Goal: Task Accomplishment & Management: Use online tool/utility

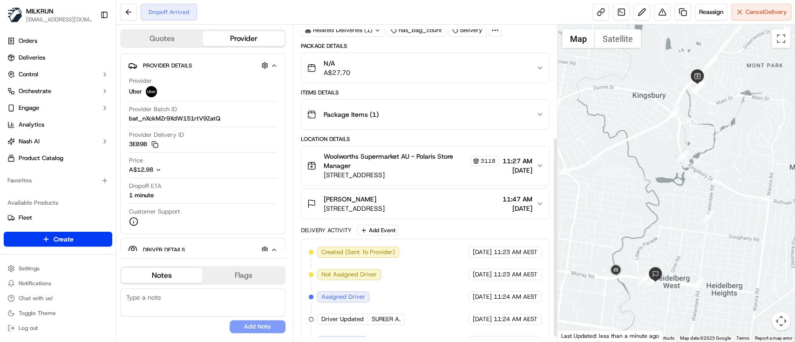
scroll to position [184, 0]
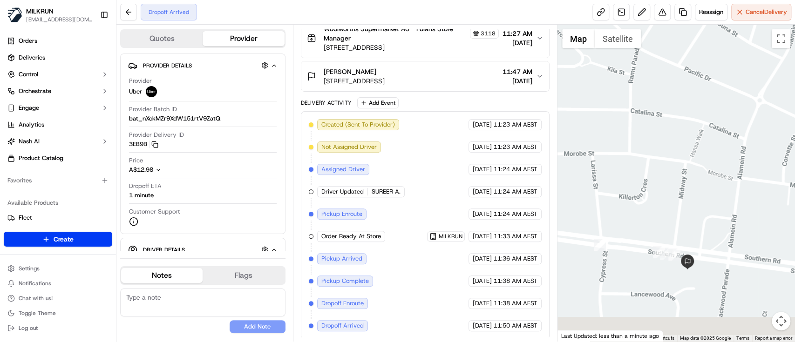
drag, startPoint x: 717, startPoint y: 290, endPoint x: 690, endPoint y: 237, distance: 59.8
click at [690, 237] on div at bounding box center [677, 183] width 238 height 317
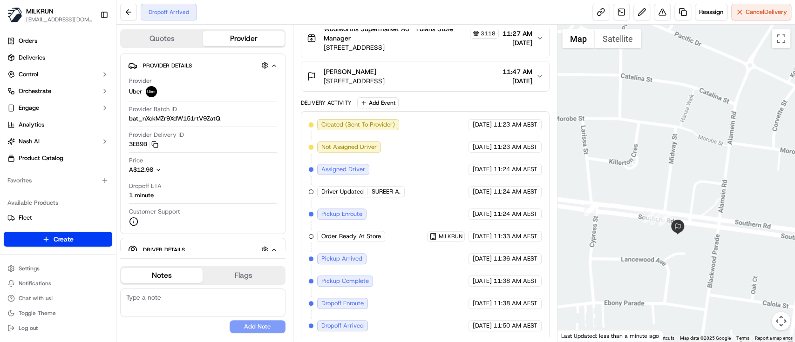
drag, startPoint x: 610, startPoint y: 254, endPoint x: 662, endPoint y: 258, distance: 52.3
click at [662, 258] on div at bounding box center [677, 183] width 238 height 317
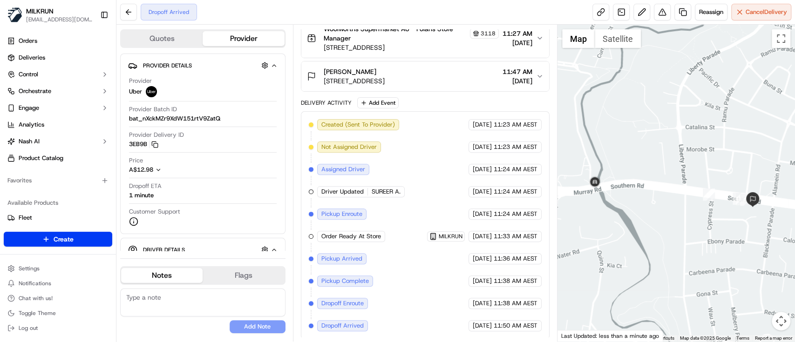
drag, startPoint x: 612, startPoint y: 246, endPoint x: 707, endPoint y: 205, distance: 102.9
click at [707, 205] on div at bounding box center [677, 183] width 238 height 317
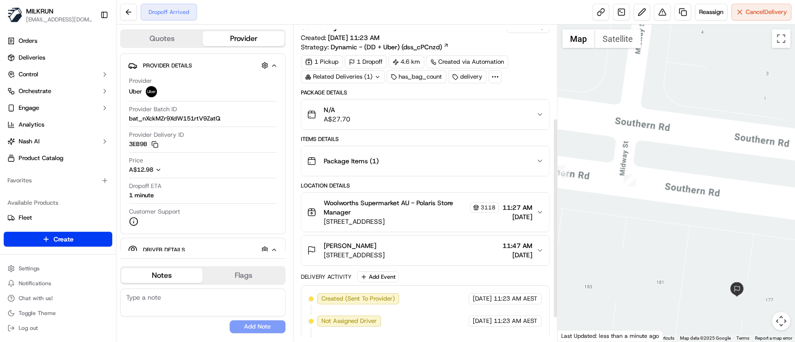
scroll to position [0, 0]
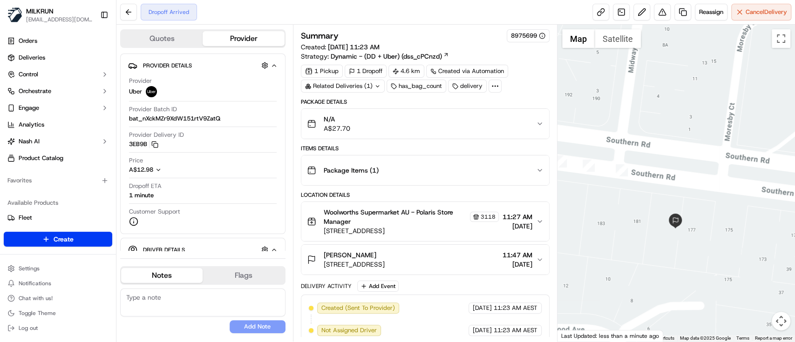
drag, startPoint x: 733, startPoint y: 273, endPoint x: 716, endPoint y: 235, distance: 42.5
click at [716, 235] on div at bounding box center [677, 183] width 238 height 317
click at [541, 256] on icon "button" at bounding box center [539, 259] width 7 height 7
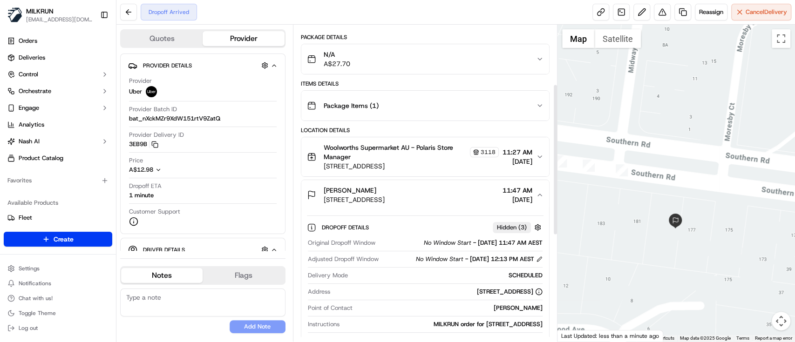
scroll to position [124, 0]
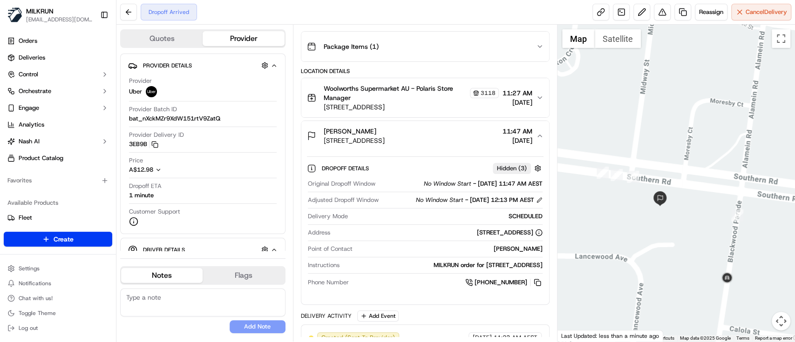
drag, startPoint x: 749, startPoint y: 301, endPoint x: 731, endPoint y: 251, distance: 53.1
click at [731, 251] on div at bounding box center [677, 183] width 238 height 317
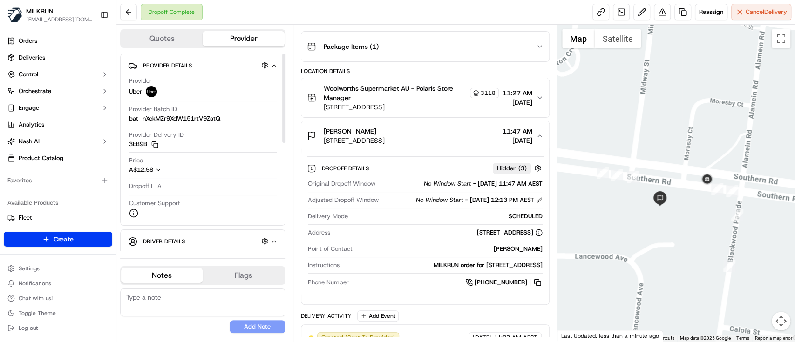
scroll to position [368, 0]
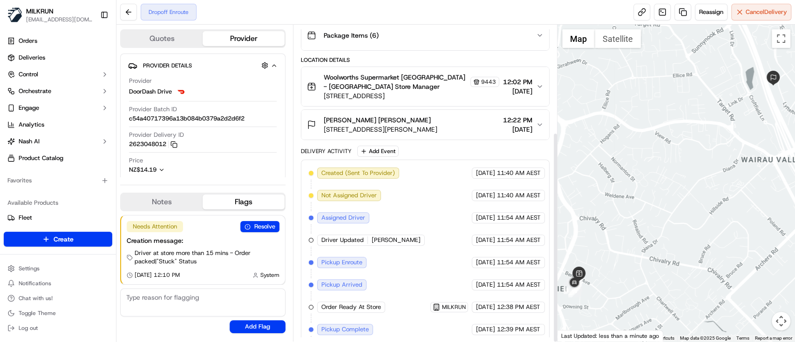
scroll to position [161, 0]
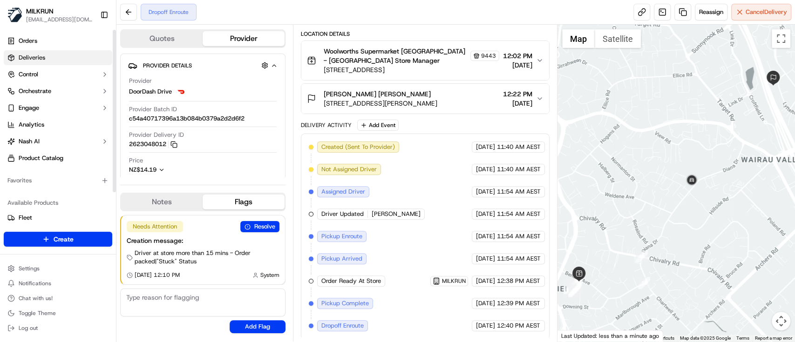
click at [28, 61] on span "Deliveries" at bounding box center [32, 58] width 27 height 8
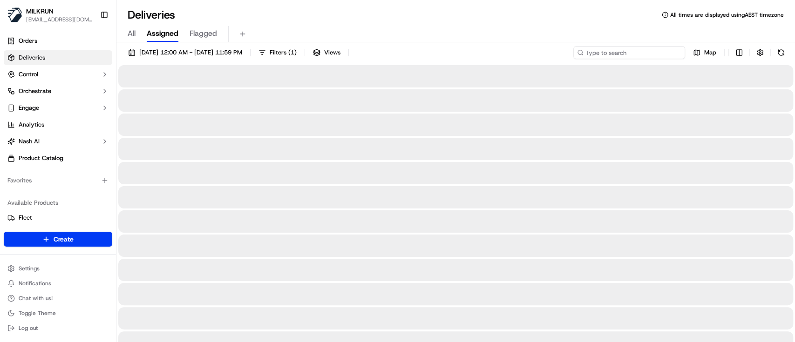
click at [654, 55] on input at bounding box center [629, 52] width 112 height 13
paste input "[PERSON_NAME]"
click at [588, 52] on input "[PERSON_NAME]" at bounding box center [629, 52] width 112 height 13
type input "[PERSON_NAME]"
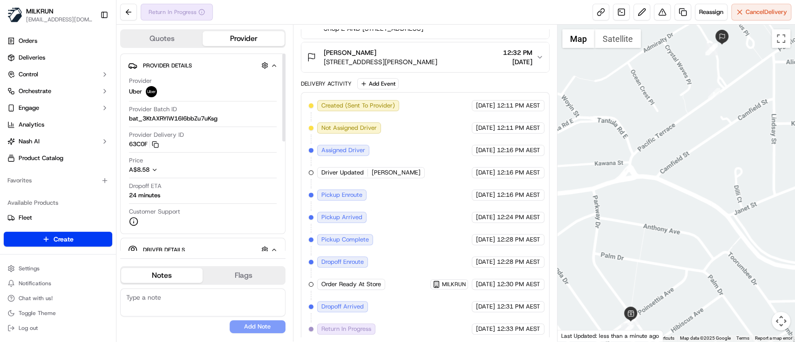
scroll to position [206, 0]
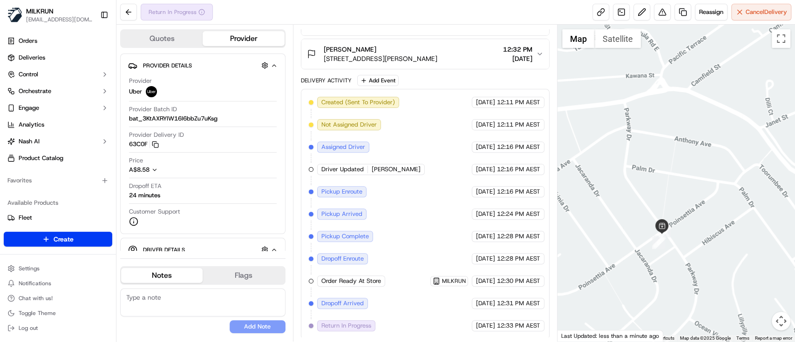
click at [734, 136] on div at bounding box center [677, 183] width 238 height 317
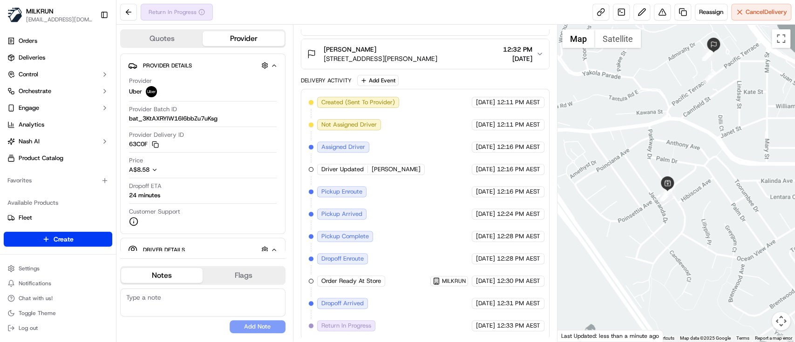
drag, startPoint x: 707, startPoint y: 128, endPoint x: 712, endPoint y: 151, distance: 23.8
click at [710, 166] on div at bounding box center [677, 183] width 238 height 317
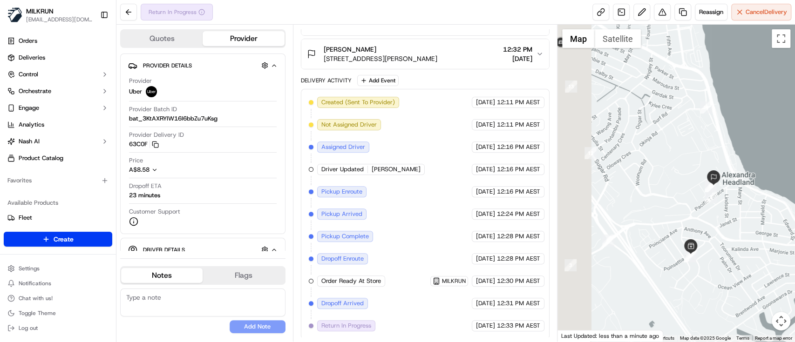
drag, startPoint x: 634, startPoint y: 177, endPoint x: 676, endPoint y: 215, distance: 57.4
click at [676, 215] on div at bounding box center [677, 183] width 238 height 317
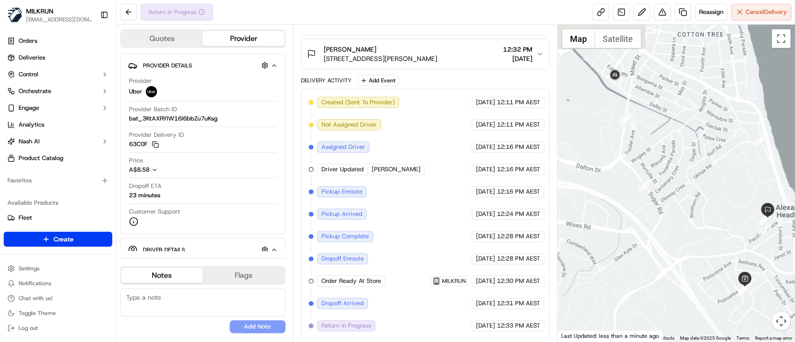
drag, startPoint x: 636, startPoint y: 193, endPoint x: 688, endPoint y: 225, distance: 61.1
click at [688, 225] on div at bounding box center [677, 183] width 238 height 317
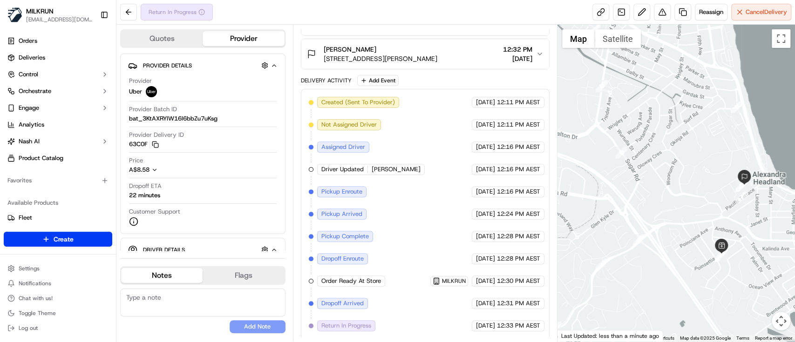
drag, startPoint x: 716, startPoint y: 283, endPoint x: 694, endPoint y: 248, distance: 41.1
click at [694, 248] on div at bounding box center [677, 183] width 238 height 317
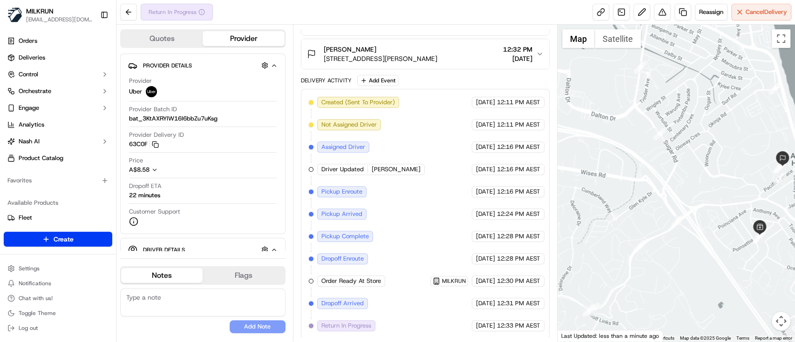
drag, startPoint x: 635, startPoint y: 228, endPoint x: 734, endPoint y: 180, distance: 109.8
click at [734, 180] on div at bounding box center [677, 183] width 238 height 317
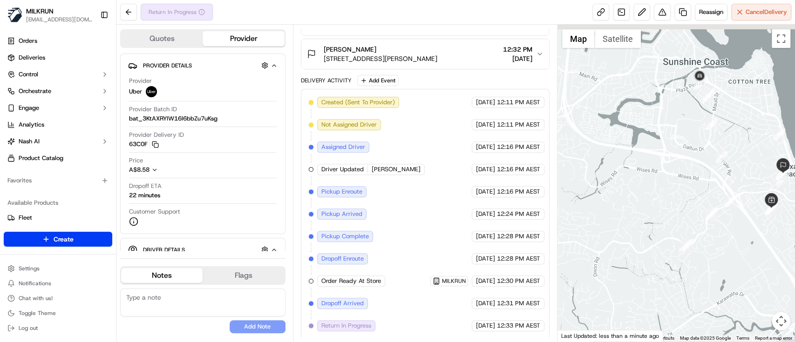
drag, startPoint x: 648, startPoint y: 220, endPoint x: 648, endPoint y: 257, distance: 36.3
click at [648, 281] on div at bounding box center [677, 183] width 238 height 317
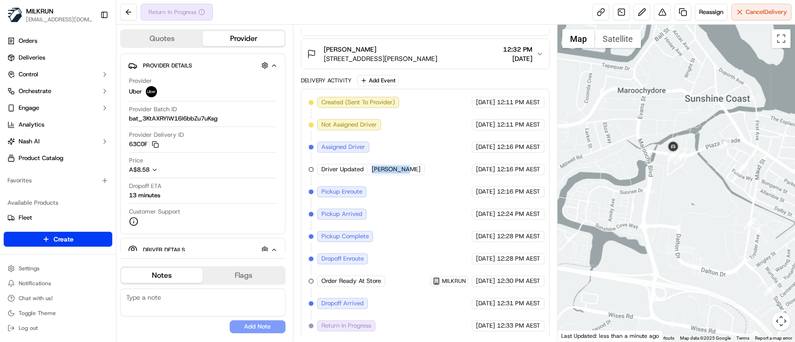
drag, startPoint x: 406, startPoint y: 171, endPoint x: 367, endPoint y: 173, distance: 39.2
click at [367, 173] on div "Driver Updated RAPHAEL D." at bounding box center [371, 169] width 108 height 11
copy div "RAPHAEL D."
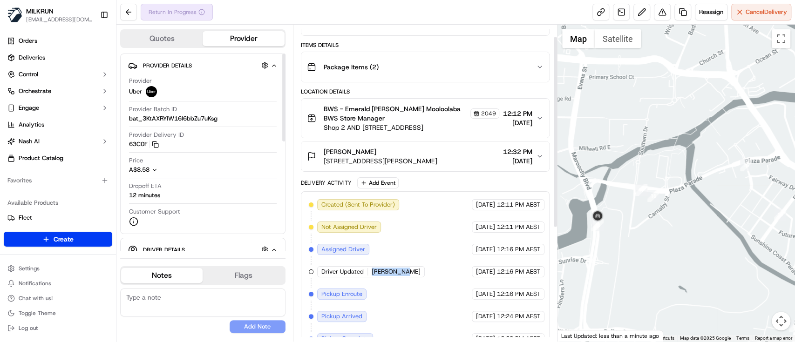
scroll to position [20, 0]
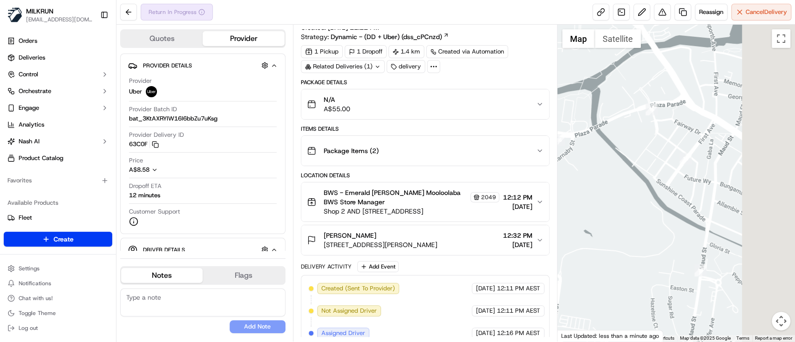
drag, startPoint x: 750, startPoint y: 203, endPoint x: 648, endPoint y: 143, distance: 118.3
click at [648, 143] on div at bounding box center [677, 183] width 238 height 317
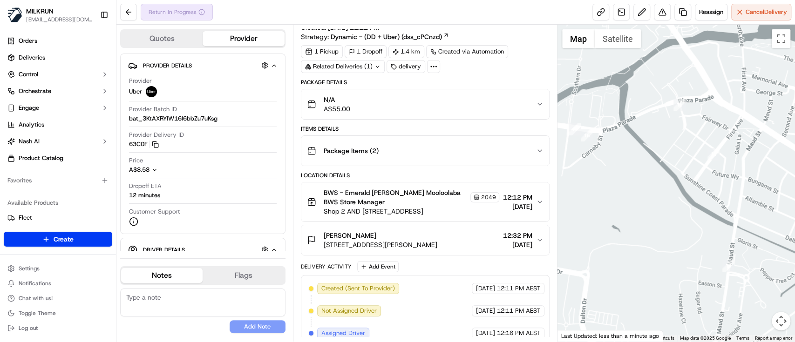
drag, startPoint x: 641, startPoint y: 207, endPoint x: 815, endPoint y: 197, distance: 173.6
click at [795, 197] on html "MILKRUN idiesca@woolworths.com.au Toggle Sidebar Orders Deliveries Control Orch…" at bounding box center [397, 171] width 795 height 342
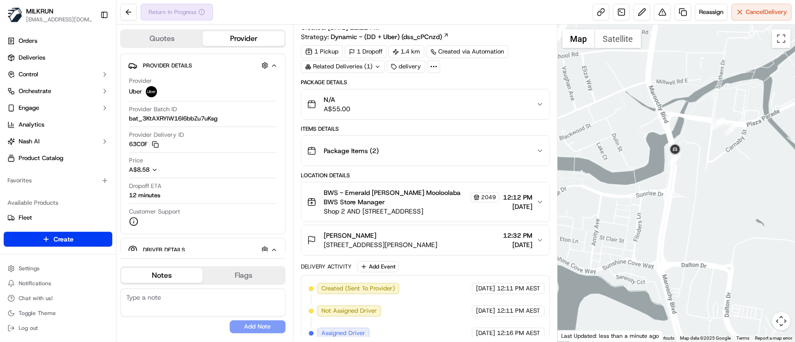
drag, startPoint x: 729, startPoint y: 207, endPoint x: 630, endPoint y: 154, distance: 112.5
click at [630, 154] on div at bounding box center [677, 183] width 238 height 317
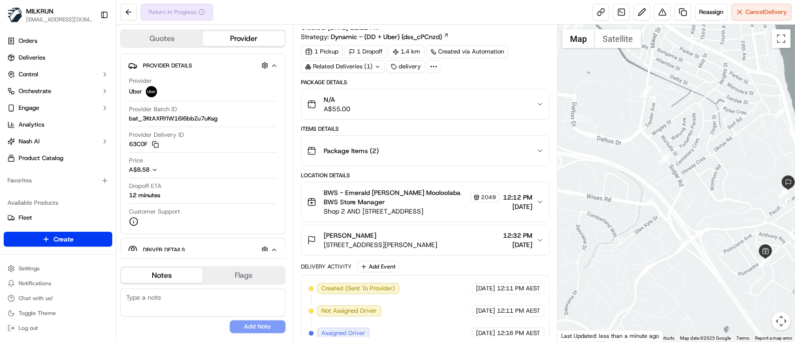
drag, startPoint x: 724, startPoint y: 226, endPoint x: 669, endPoint y: 82, distance: 155.0
click at [669, 82] on div at bounding box center [677, 183] width 238 height 317
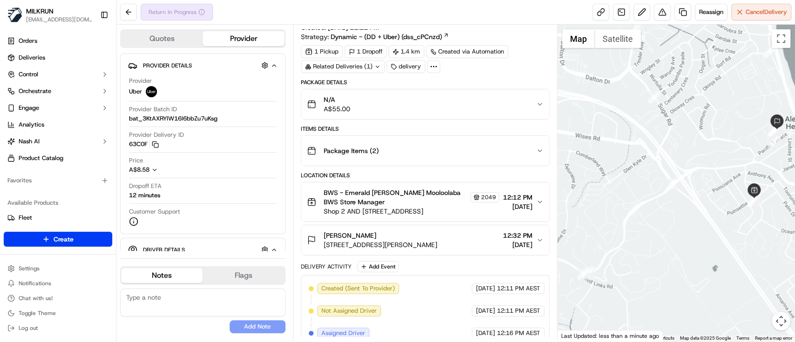
drag, startPoint x: 733, startPoint y: 180, endPoint x: 665, endPoint y: 205, distance: 71.9
click at [665, 205] on div at bounding box center [677, 183] width 238 height 317
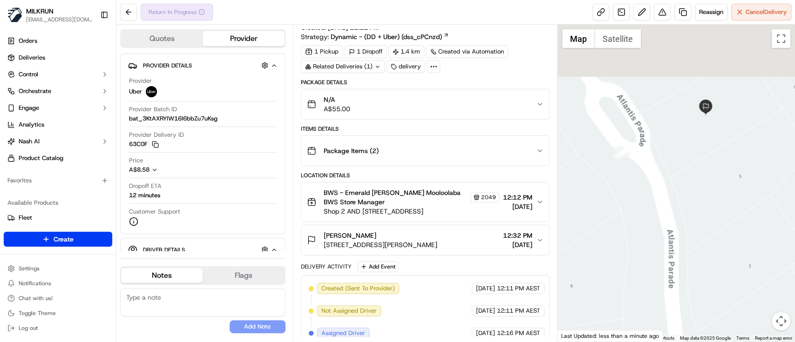
drag, startPoint x: 646, startPoint y: 99, endPoint x: 686, endPoint y: 215, distance: 122.7
click at [686, 215] on div at bounding box center [677, 183] width 238 height 317
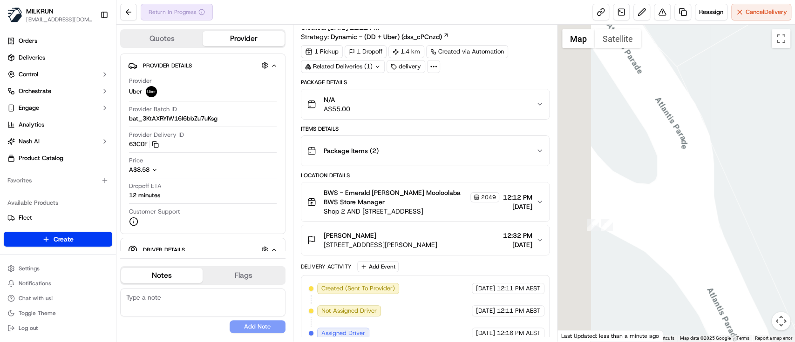
drag, startPoint x: 592, startPoint y: 246, endPoint x: 635, endPoint y: 232, distance: 45.4
click at [635, 232] on div at bounding box center [677, 183] width 238 height 317
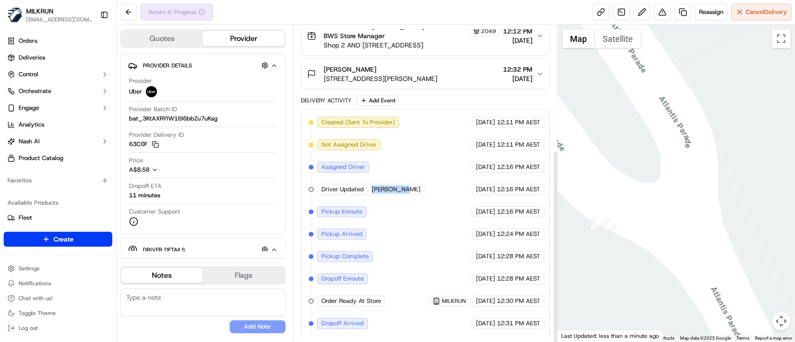
scroll to position [206, 0]
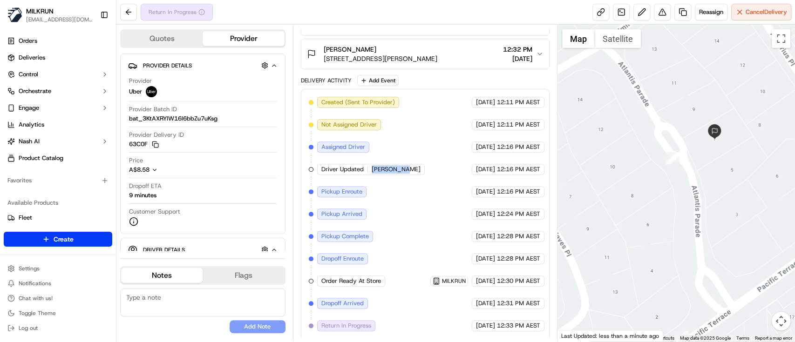
drag, startPoint x: 613, startPoint y: 246, endPoint x: 648, endPoint y: 175, distance: 79.4
click at [648, 176] on div at bounding box center [677, 183] width 238 height 317
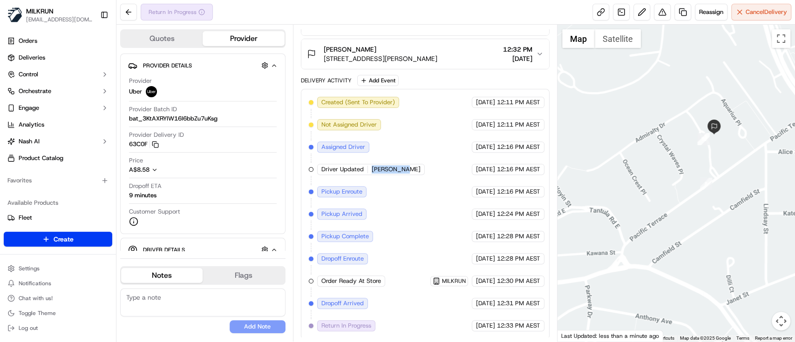
drag, startPoint x: 621, startPoint y: 202, endPoint x: 670, endPoint y: 180, distance: 53.6
click at [670, 180] on div at bounding box center [677, 183] width 238 height 317
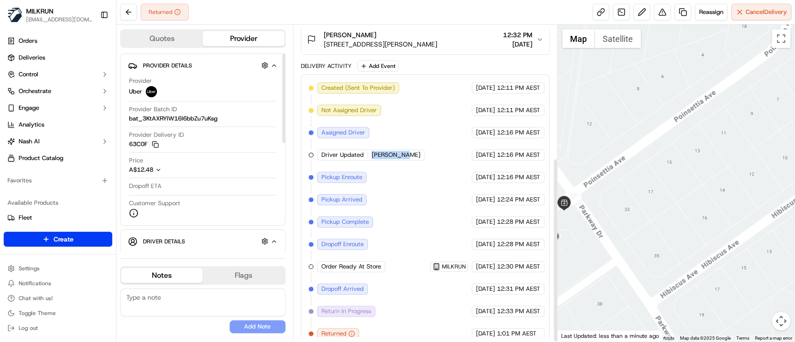
scroll to position [228, 0]
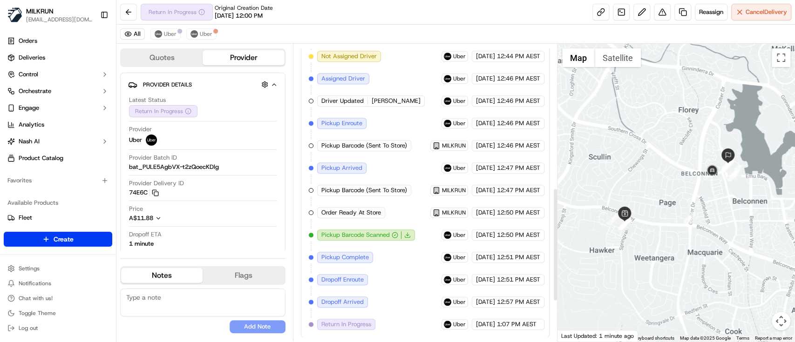
scroll to position [484, 0]
click at [204, 34] on span "Uber" at bounding box center [206, 33] width 13 height 7
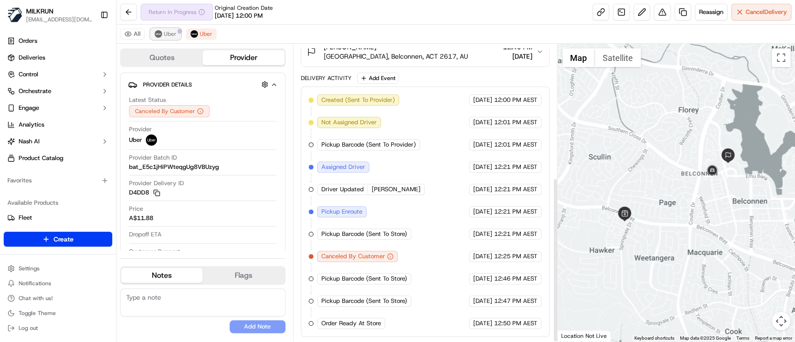
click at [169, 32] on span "Uber" at bounding box center [170, 33] width 13 height 7
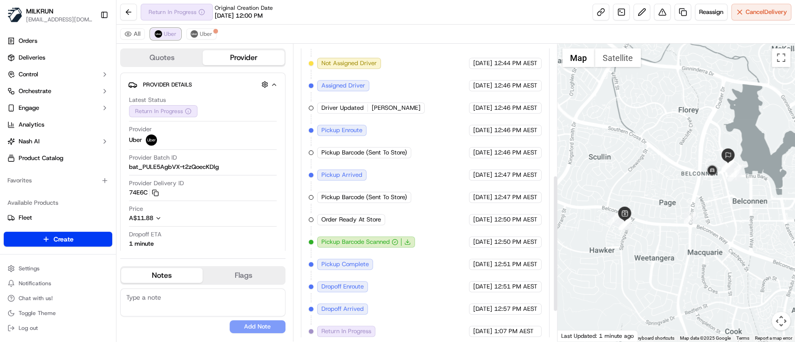
scroll to position [351, 0]
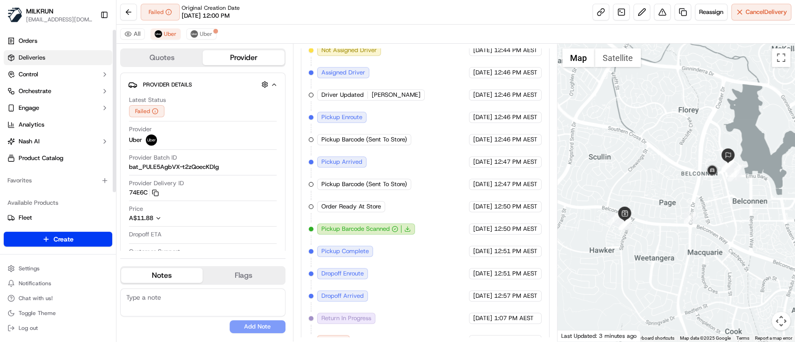
click at [33, 55] on span "Deliveries" at bounding box center [32, 58] width 27 height 8
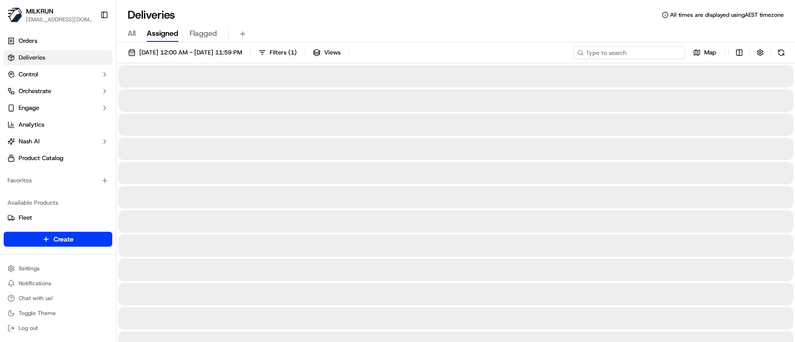
click at [640, 51] on input at bounding box center [629, 52] width 112 height 13
paste input "[PERSON_NAME]"
type input "[PERSON_NAME]"
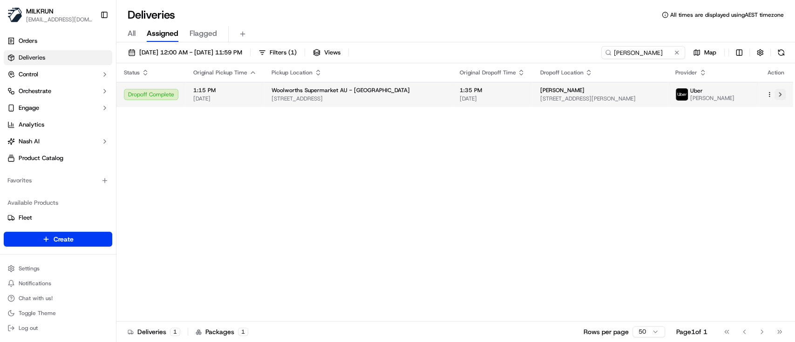
click at [780, 94] on button at bounding box center [780, 94] width 11 height 11
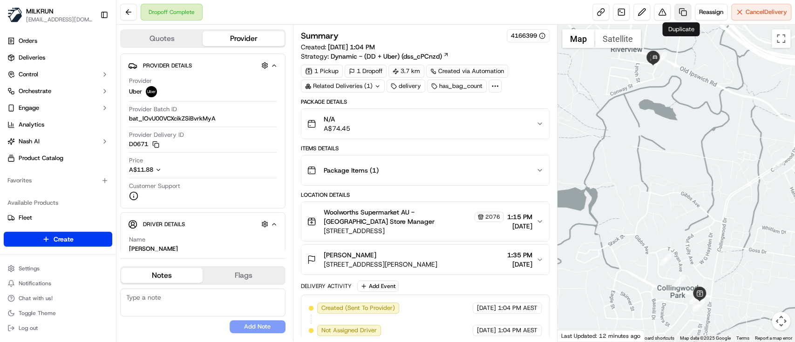
click at [680, 9] on link at bounding box center [683, 12] width 17 height 17
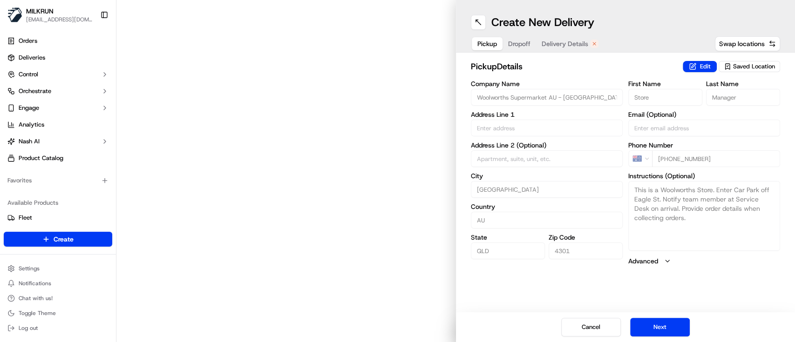
type input "[STREET_ADDRESS]"
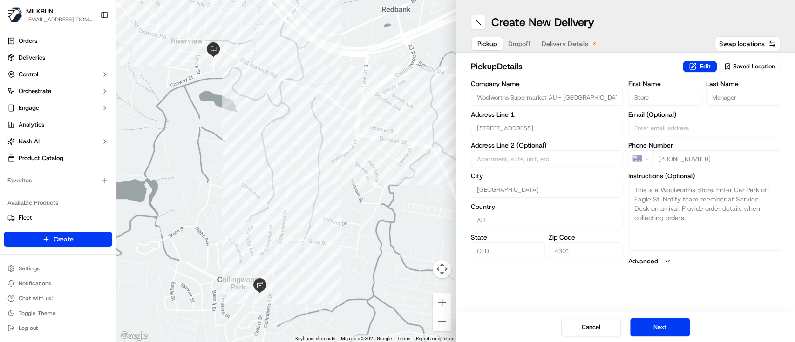
click at [552, 42] on span "Delivery Details" at bounding box center [565, 43] width 47 height 9
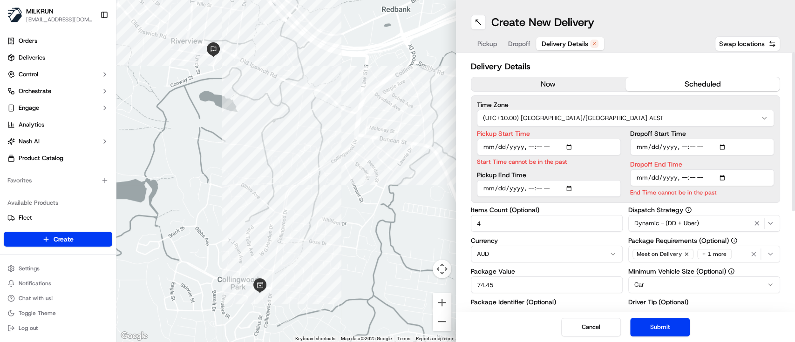
click at [552, 78] on button "now" at bounding box center [548, 84] width 154 height 14
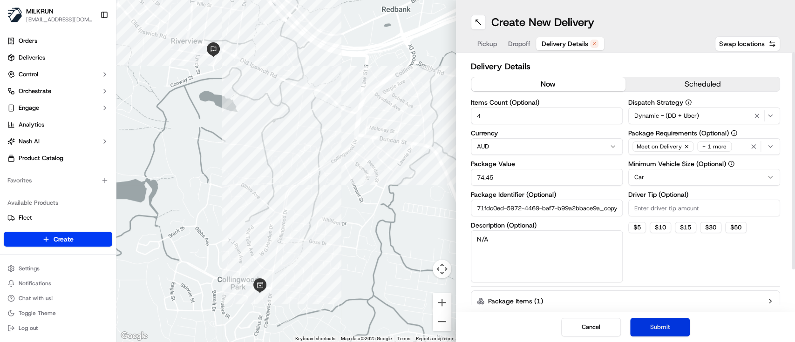
click at [673, 322] on button "Submit" at bounding box center [660, 327] width 60 height 19
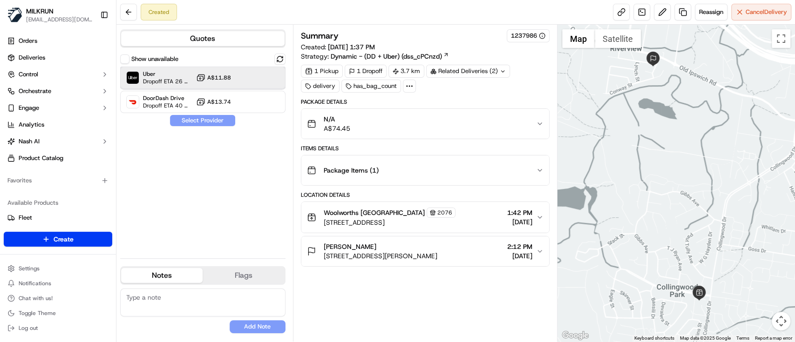
click at [166, 78] on span "Dropoff ETA 26 minutes" at bounding box center [167, 81] width 49 height 7
click at [212, 122] on button "Assign Provider" at bounding box center [203, 120] width 66 height 11
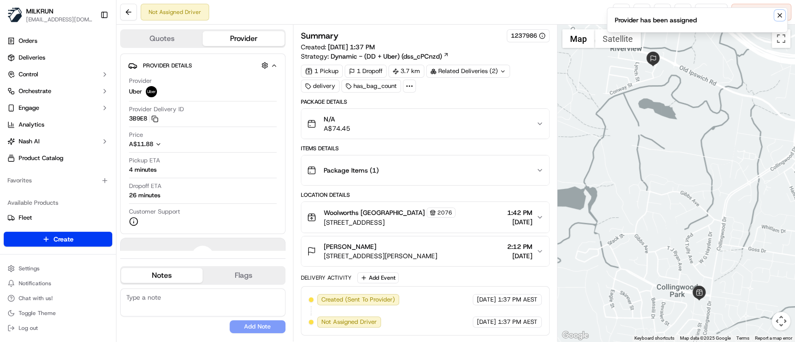
click at [777, 14] on icon "Notifications (F8)" at bounding box center [779, 15] width 7 height 7
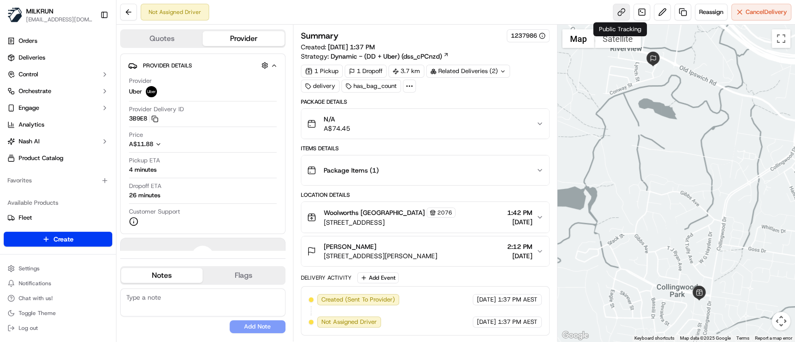
click at [620, 12] on link at bounding box center [621, 12] width 17 height 17
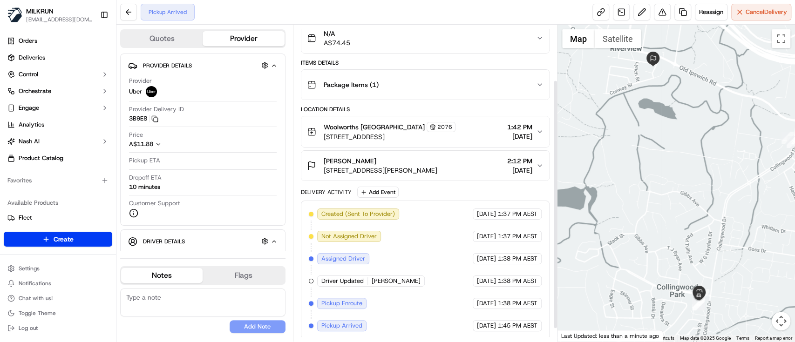
scroll to position [86, 0]
